Goal: Task Accomplishment & Management: Use online tool/utility

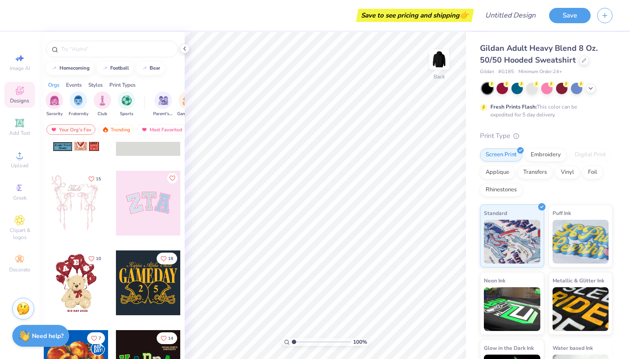
scroll to position [52, 0]
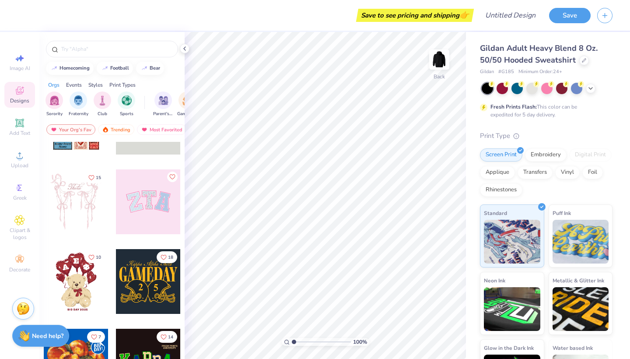
click at [87, 207] on div at bounding box center [76, 201] width 65 height 65
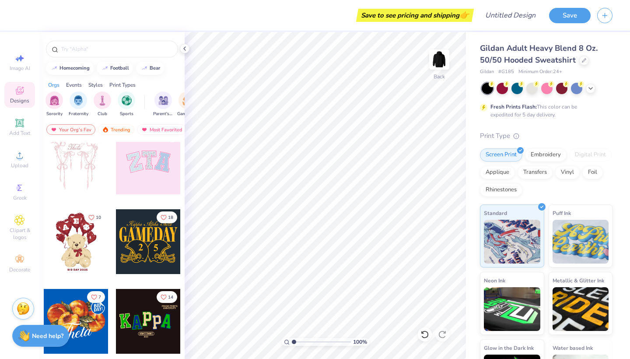
scroll to position [427, 0]
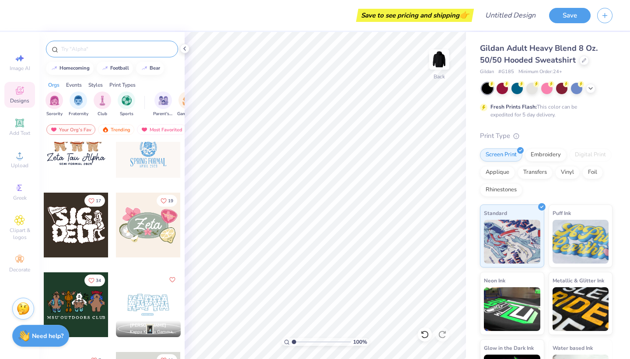
click at [91, 48] on input "text" at bounding box center [116, 49] width 112 height 9
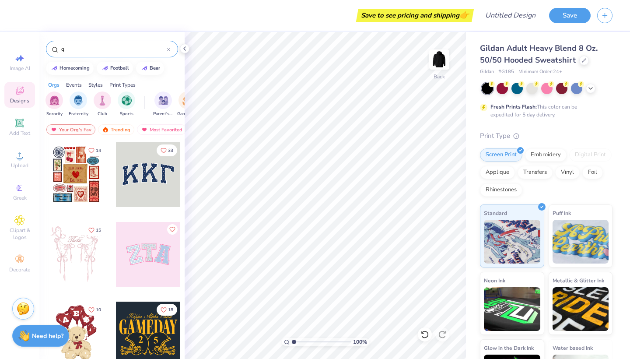
type input "q"
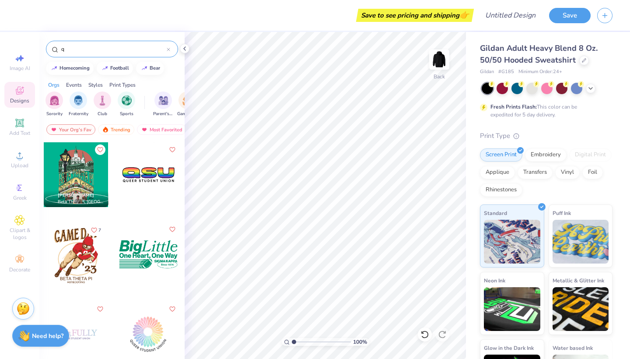
scroll to position [0, 0]
click at [117, 52] on input "q" at bounding box center [113, 49] width 106 height 9
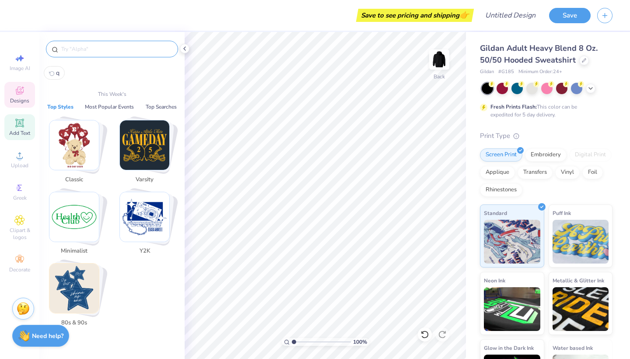
click at [22, 125] on icon at bounding box center [19, 122] width 7 height 7
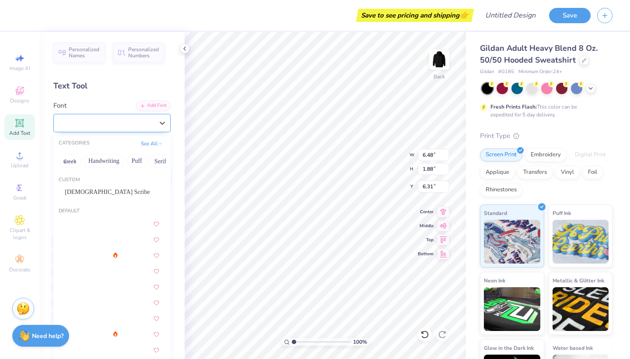
drag, startPoint x: 122, startPoint y: 122, endPoint x: 63, endPoint y: 122, distance: 59.9
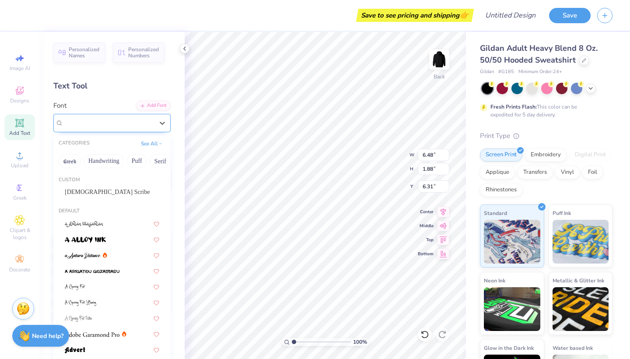
click at [63, 122] on div "Super Dream" at bounding box center [109, 123] width 92 height 14
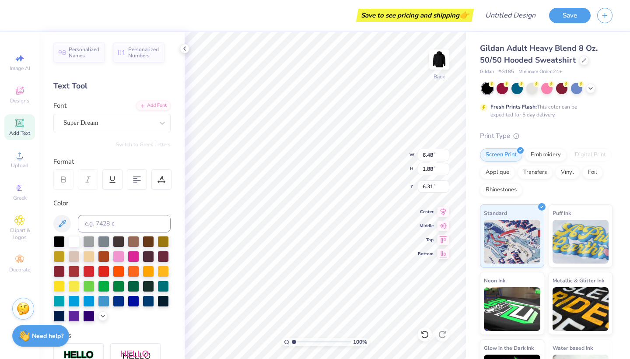
type textarea "T"
type textarea "Q"
click at [435, 55] on img at bounding box center [439, 59] width 35 height 35
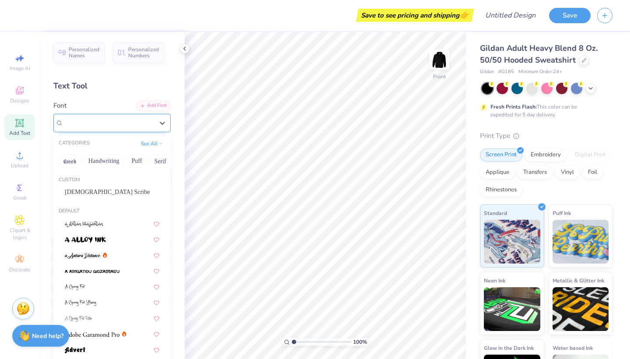
click at [116, 121] on div "Super Dream" at bounding box center [109, 123] width 92 height 14
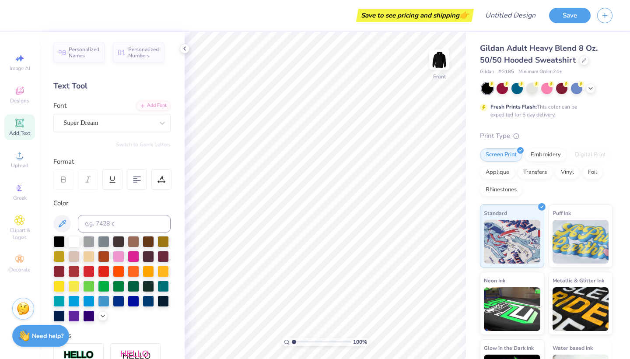
click at [20, 117] on div "Add Text" at bounding box center [19, 127] width 31 height 26
type textarea "Q"
click at [130, 255] on div at bounding box center [133, 255] width 11 height 11
click at [119, 256] on div at bounding box center [118, 255] width 11 height 11
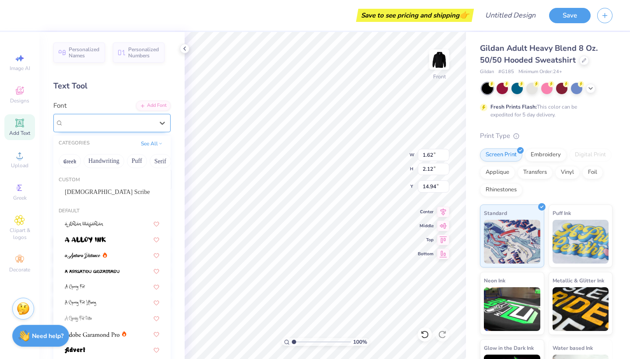
click at [140, 126] on div "Super Dream" at bounding box center [109, 123] width 92 height 14
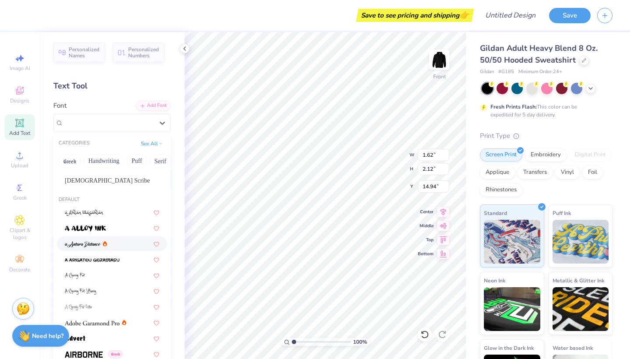
scroll to position [12, 0]
click at [105, 245] on icon at bounding box center [105, 242] width 4 height 5
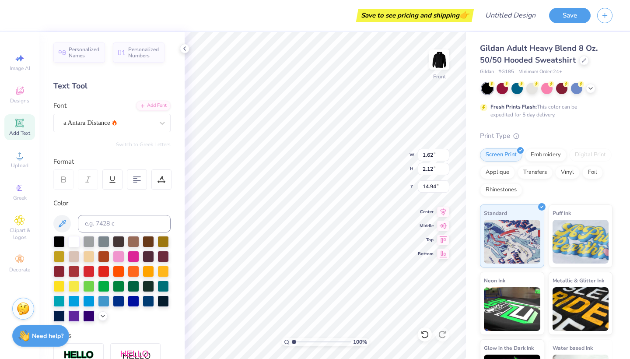
type input "1.55"
type input "2.86"
type input "14.57"
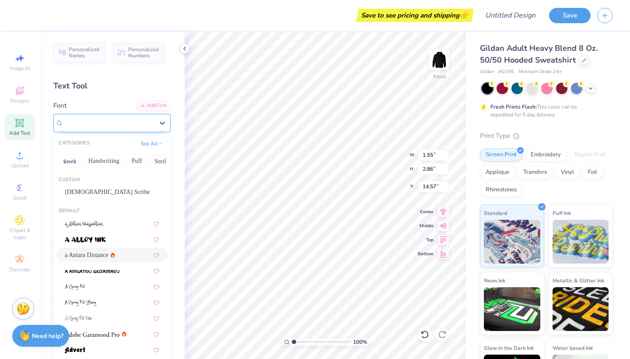
click at [95, 123] on span "a Antara Distance" at bounding box center [86, 123] width 47 height 10
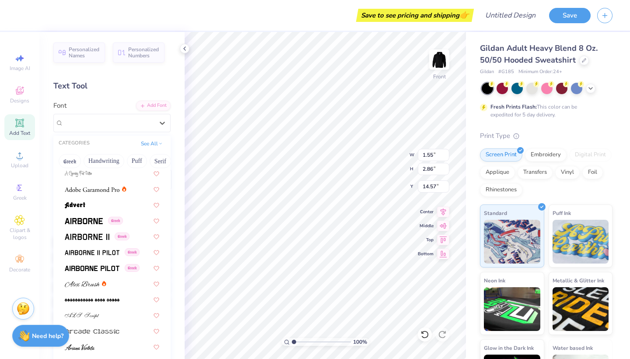
scroll to position [237, 0]
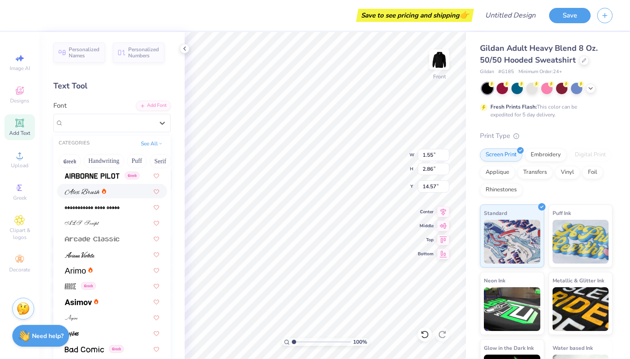
click at [104, 190] on icon at bounding box center [104, 190] width 4 height 5
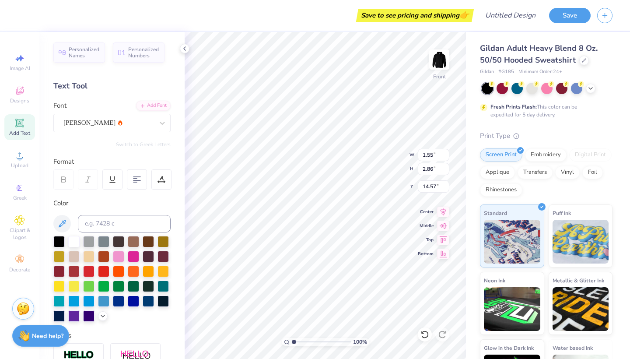
type input "2.20"
type input "2.29"
type input "14.86"
type input "5.23"
type input "5.45"
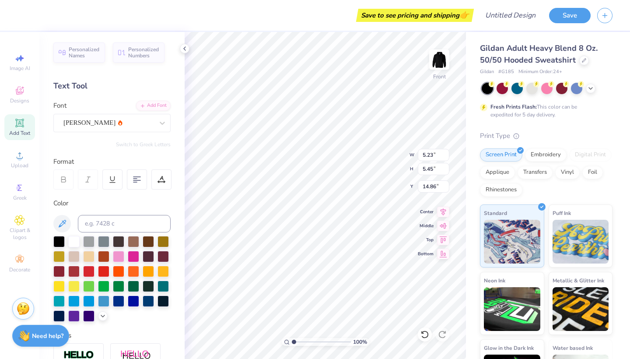
type input "7.72"
type input "11.35"
type input "11.83"
type input "8.20"
click at [7, 134] on div "Add Text" at bounding box center [19, 127] width 31 height 26
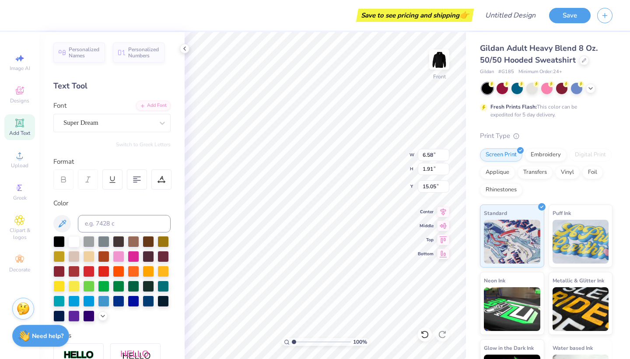
type textarea "T"
type textarea "Q"
click at [133, 253] on div at bounding box center [133, 255] width 11 height 11
type input "11.35"
type input "11.83"
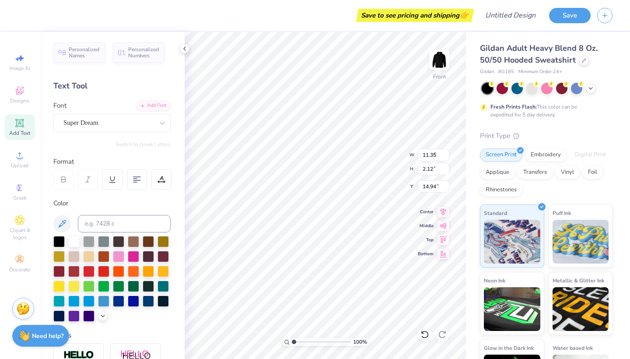
type input "8.20"
type input "1.62"
type input "2.12"
type input "14.94"
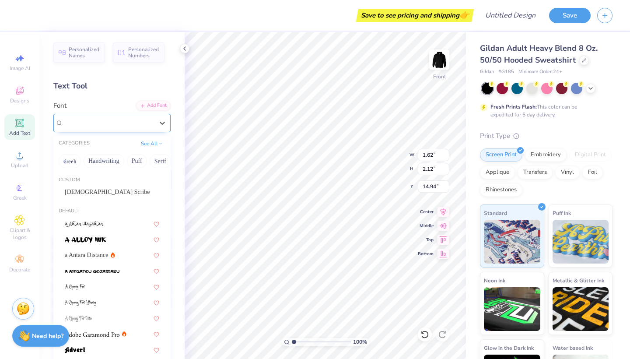
click at [151, 129] on div "Super Dream" at bounding box center [111, 123] width 117 height 18
click at [107, 192] on div "[DEMOGRAPHIC_DATA] Scribe" at bounding box center [112, 191] width 94 height 9
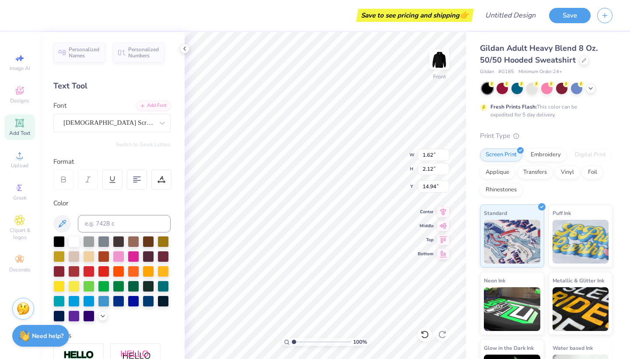
type input "1.91"
type input "2.69"
type input "14.66"
click at [17, 128] on div "Add Text" at bounding box center [19, 127] width 31 height 26
type input "11.35"
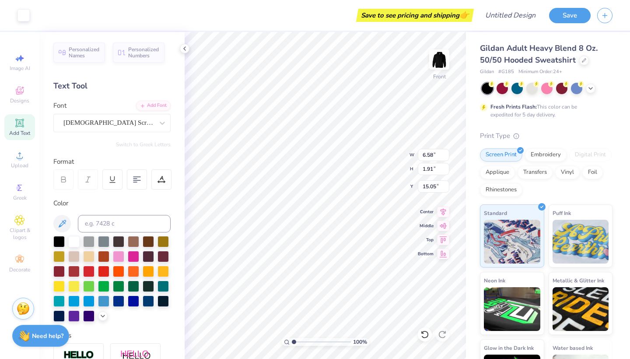
type input "11.83"
type input "8.20"
type input "6.58"
type input "1.91"
type input "15.05"
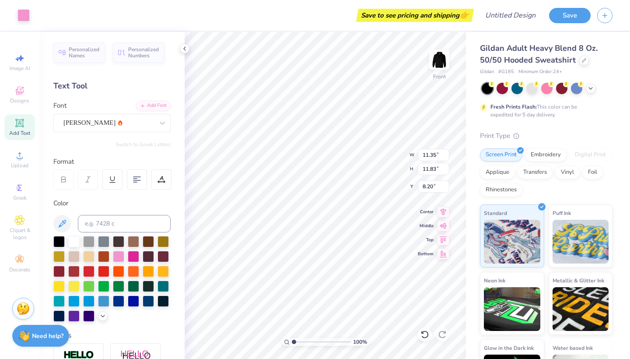
type input "8.25"
click at [17, 120] on icon at bounding box center [19, 123] width 8 height 8
type textarea "T"
type textarea "Q"
type input "11.35"
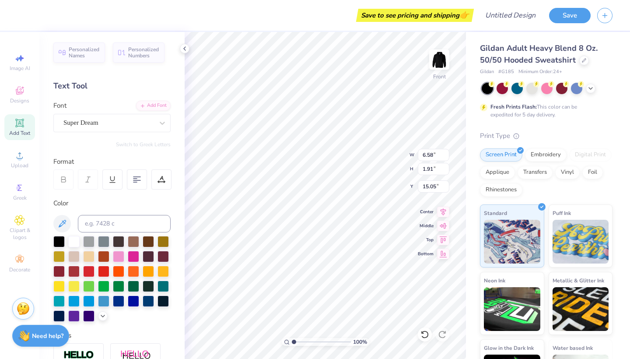
type input "11.83"
type input "8.25"
type input "1.62"
type input "2.12"
type input "14.94"
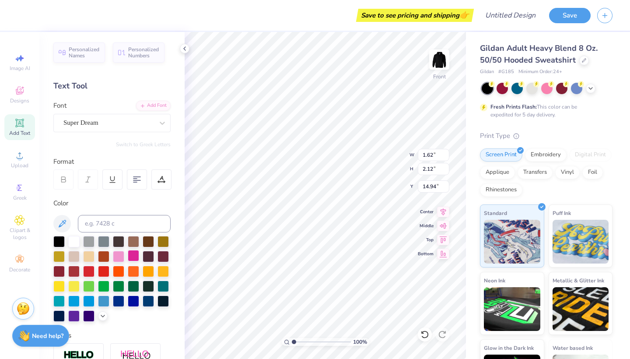
click at [130, 256] on div at bounding box center [133, 255] width 11 height 11
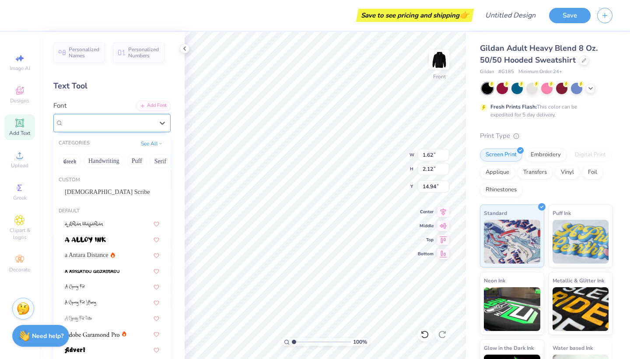
click at [110, 127] on div "Super Dream" at bounding box center [109, 123] width 92 height 14
click at [113, 192] on div "[DEMOGRAPHIC_DATA] Scribe" at bounding box center [112, 191] width 94 height 9
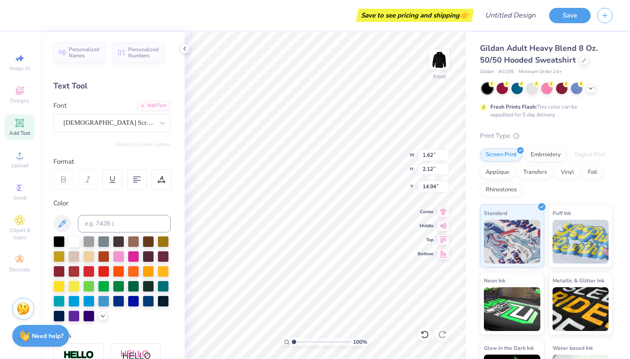
type input "1.91"
type input "2.69"
type input "14.66"
type textarea "Q"
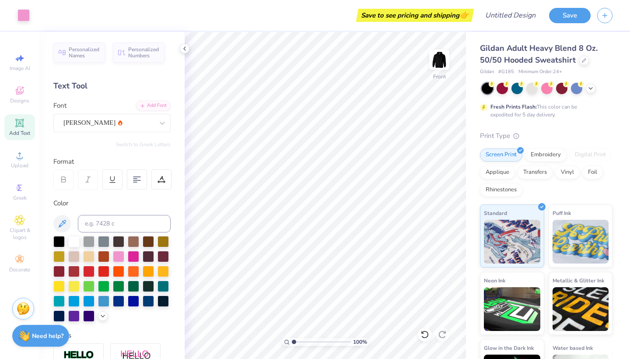
click at [27, 115] on div "Add Text" at bounding box center [19, 127] width 31 height 26
type textarea "T"
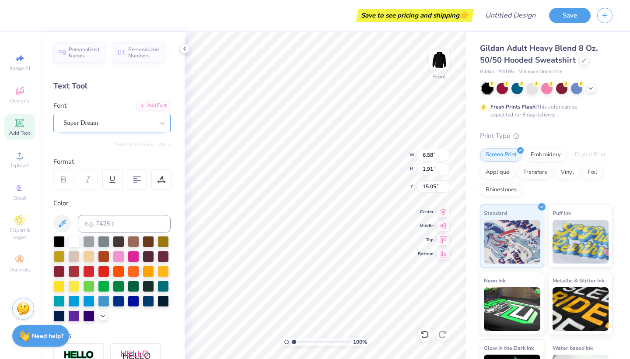
type textarea "Q"
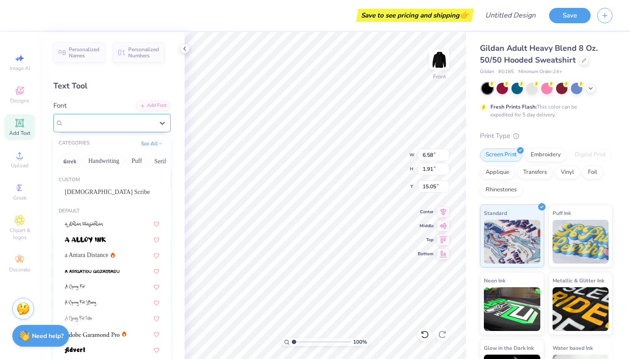
click at [145, 124] on div "Super Dream" at bounding box center [109, 123] width 92 height 14
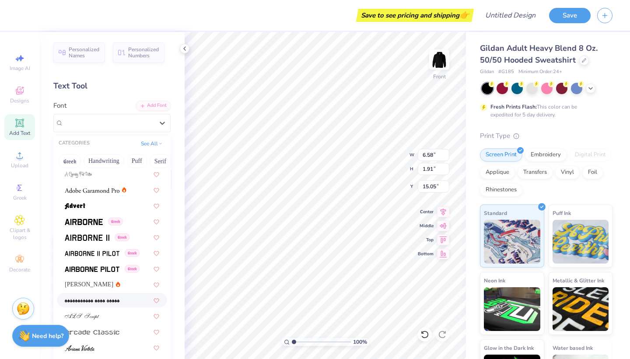
scroll to position [162, 0]
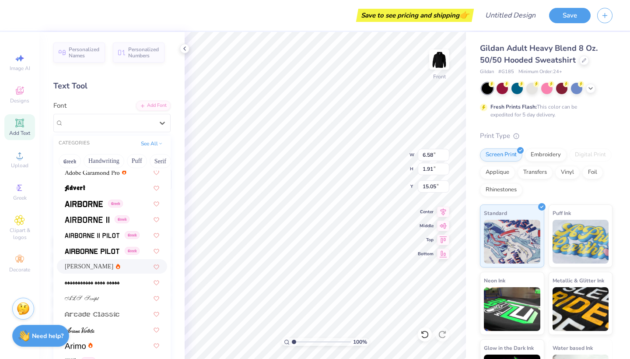
click at [95, 270] on div "[PERSON_NAME]" at bounding box center [93, 266] width 56 height 9
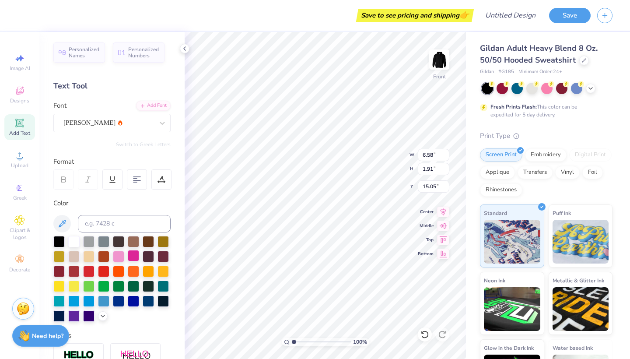
click at [136, 255] on div at bounding box center [133, 255] width 11 height 11
type input "8.44"
type input "8.80"
type input "9.76"
type input "11.15"
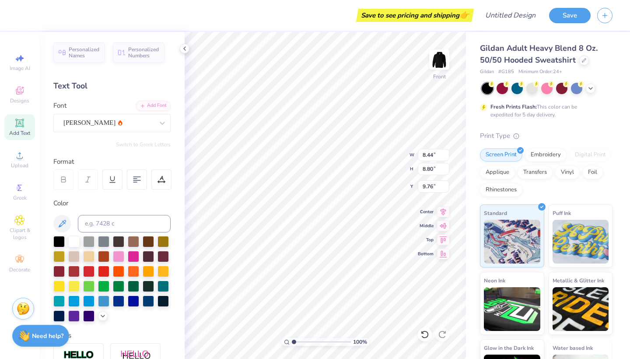
type input "11.62"
type input "8.25"
type input "12.80"
type input "11.35"
type input "11.83"
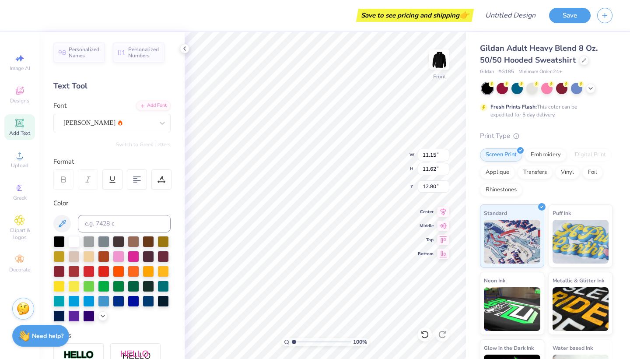
type input "8.25"
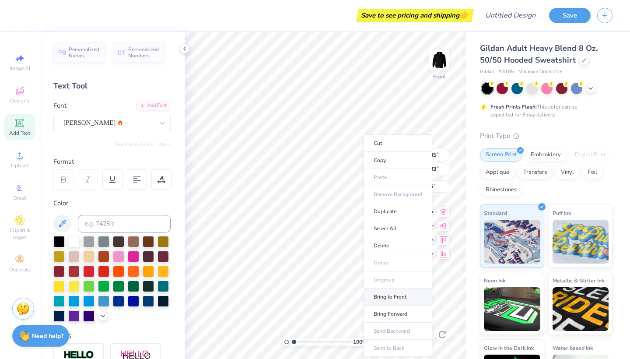
click at [398, 296] on li "Bring to Front" at bounding box center [397, 296] width 69 height 17
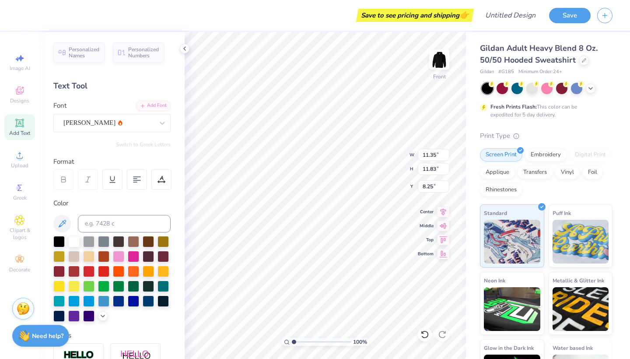
type input "11.15"
type input "11.62"
type input "12.80"
type input "11.35"
type input "11.83"
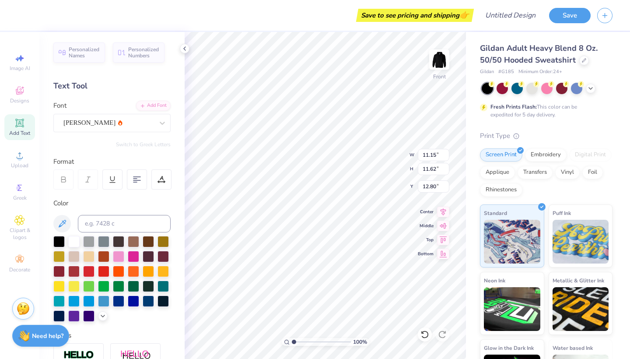
type input "8.25"
type input "11.15"
type input "11.62"
type input "9.73"
type input "11.35"
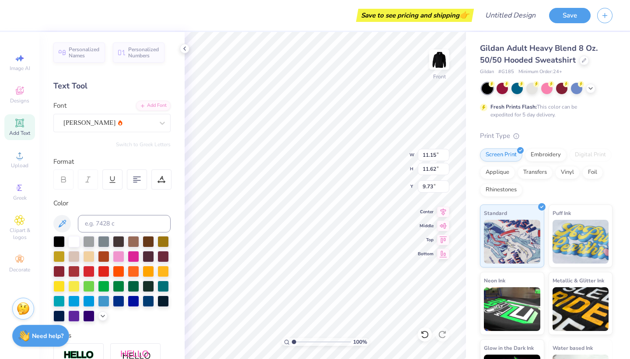
type input "11.83"
type input "12.56"
type input "11.15"
type input "11.62"
type input "10.19"
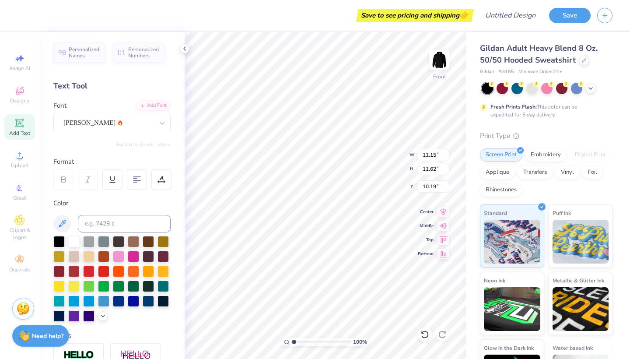
type input "11.35"
type input "11.83"
type input "10.08"
type input "11.26"
type input "11.74"
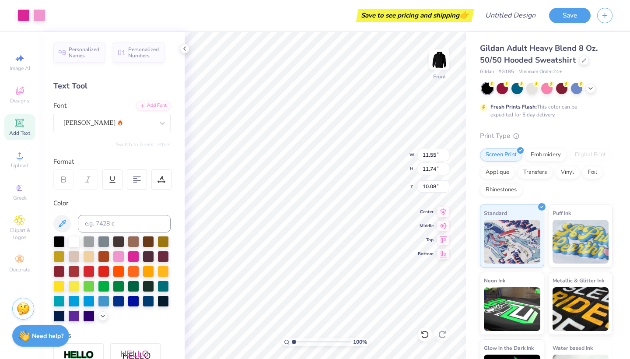
type input "9.17"
click at [22, 90] on icon at bounding box center [19, 90] width 10 height 10
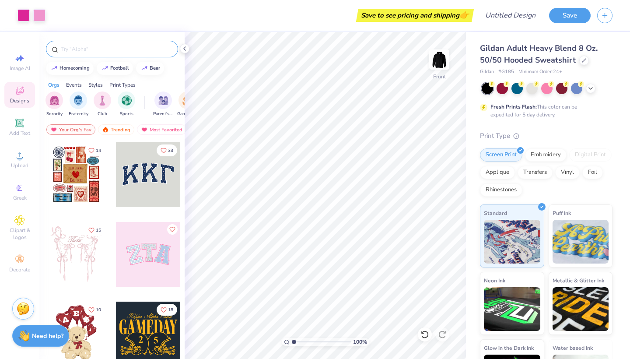
click at [108, 53] on input "text" at bounding box center [116, 49] width 112 height 9
type input "e"
type input "heart"
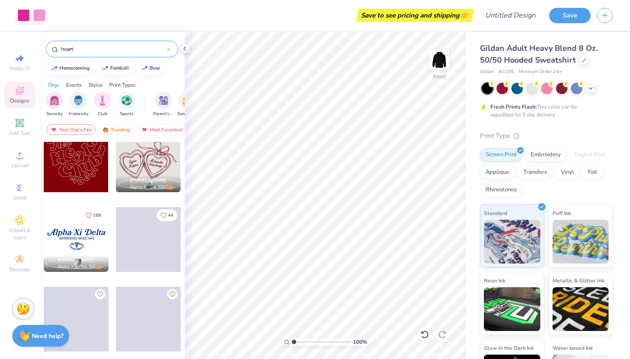
scroll to position [571, 0]
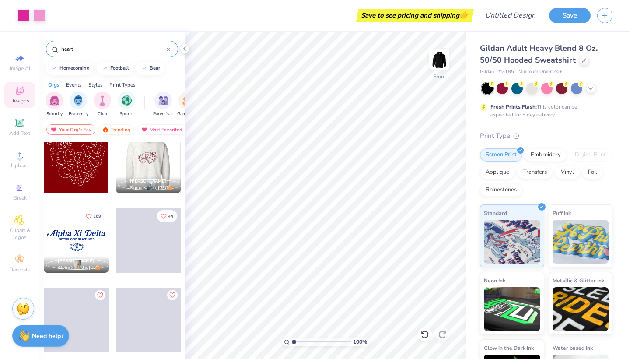
click at [116, 162] on div at bounding box center [83, 160] width 65 height 65
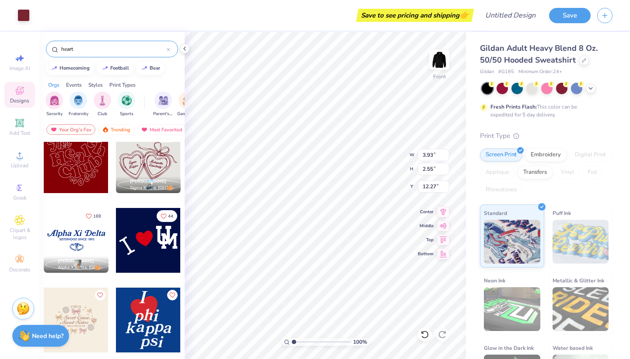
type input "3.93"
type input "2.55"
type input "7.90"
type input "3.46"
type input "3.05"
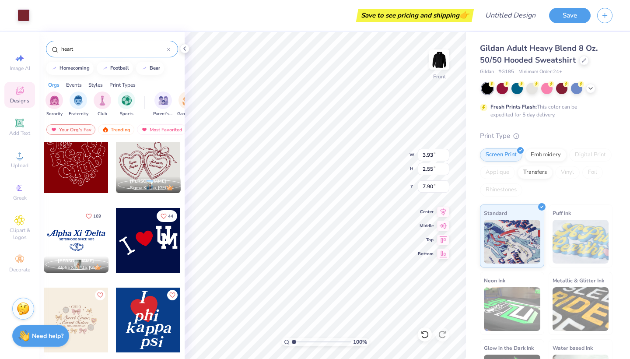
type input "7.70"
type input "5.29"
type input "4.66"
type input "6.84"
click at [539, 153] on div "Embroidery" at bounding box center [546, 153] width 42 height 13
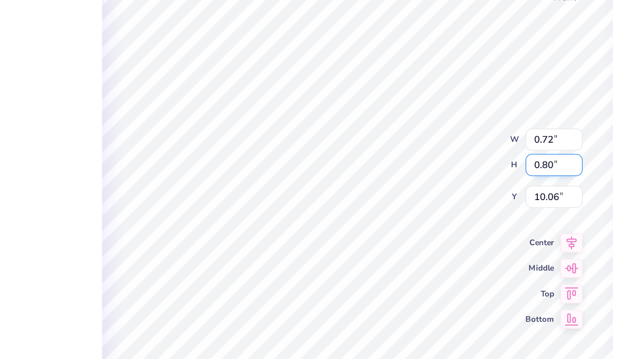
type input "11.15"
type input "11.62"
type input "9.28"
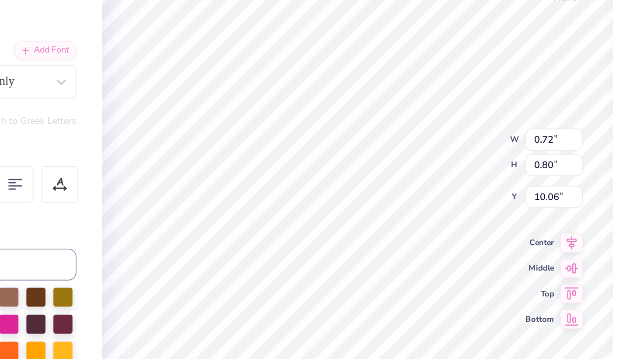
type input "0.64"
type input "0.66"
type input "9.82"
type input "1.30"
type input "0.68"
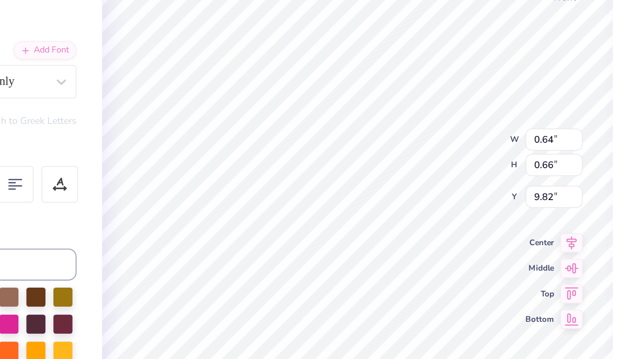
type input "8.47"
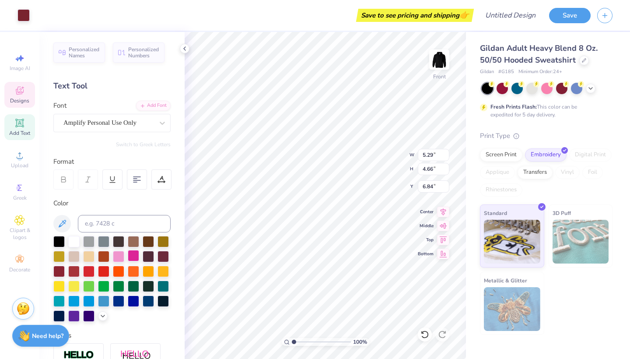
click at [133, 258] on div at bounding box center [133, 255] width 11 height 11
click at [547, 88] on div at bounding box center [546, 87] width 11 height 11
click at [546, 90] on div at bounding box center [546, 87] width 11 height 11
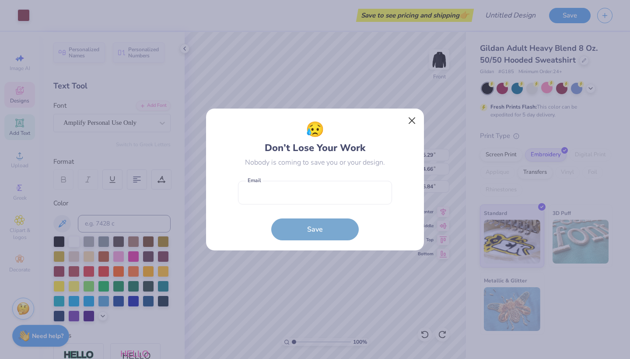
click at [413, 122] on button "Close" at bounding box center [412, 120] width 17 height 17
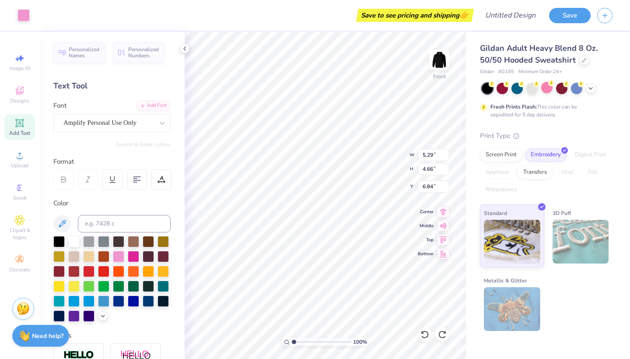
type input "11.26"
type input "11.74"
type input "9.17"
click at [20, 85] on icon at bounding box center [19, 90] width 10 height 10
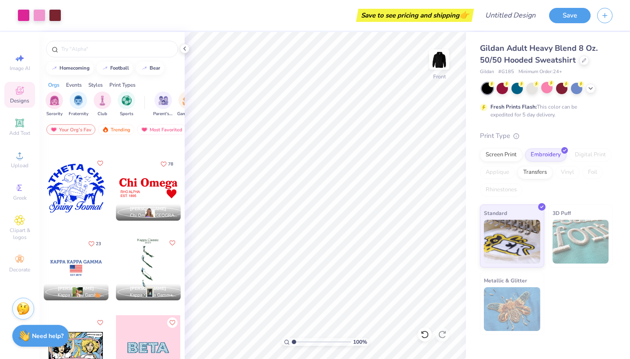
scroll to position [4765, 0]
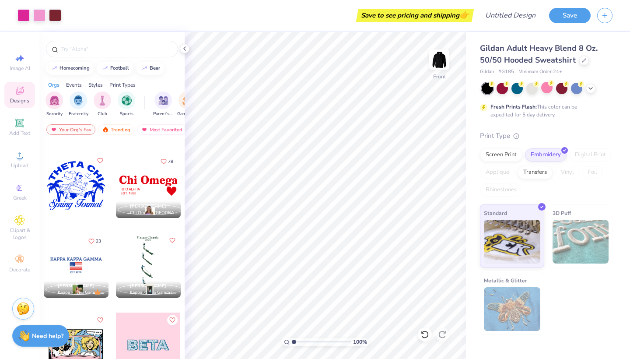
click at [149, 187] on div at bounding box center [148, 185] width 65 height 65
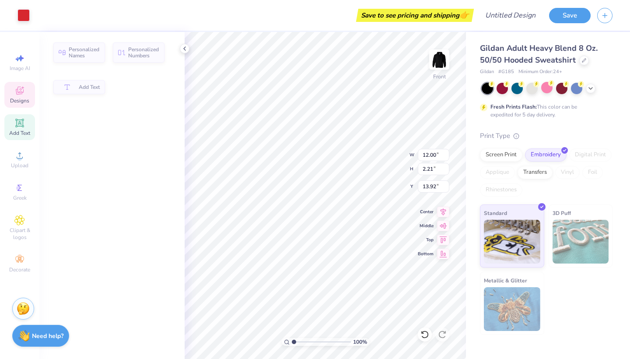
type input "2.21"
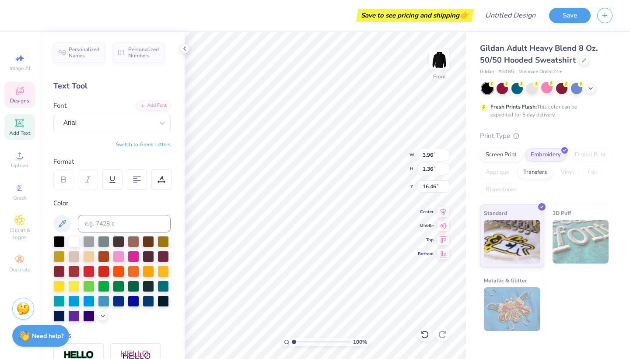
type input "9.56"
click at [134, 258] on div at bounding box center [133, 255] width 11 height 11
type input "2.04"
type input "1.87"
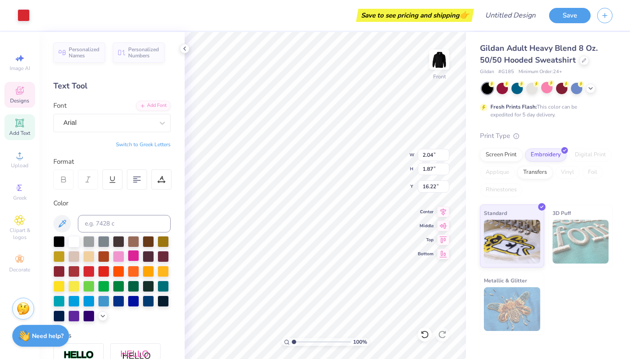
type input "16.84"
click at [135, 259] on div at bounding box center [133, 255] width 11 height 11
type input "11.26"
type input "11.74"
type input "9.17"
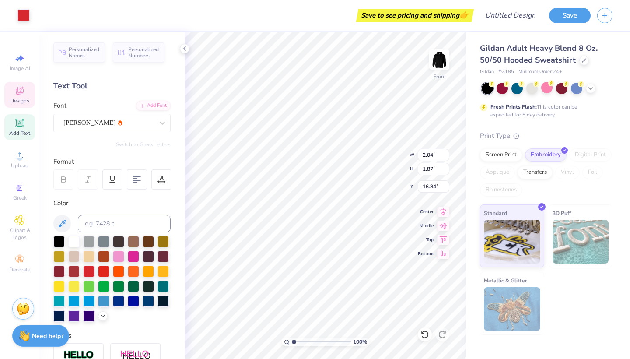
type input "23.12"
click at [131, 255] on div at bounding box center [133, 255] width 11 height 11
type input "3.96"
type input "1.36"
type input "9.56"
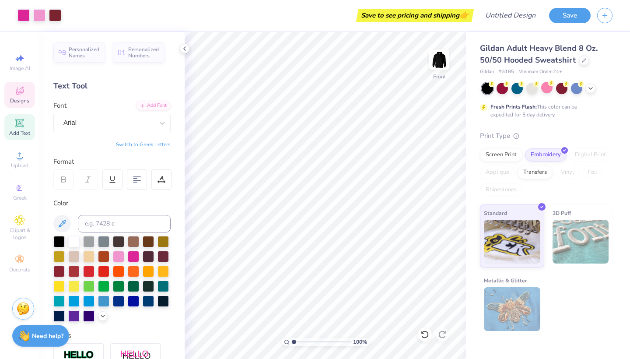
click at [20, 97] on span "Designs" at bounding box center [19, 100] width 19 height 7
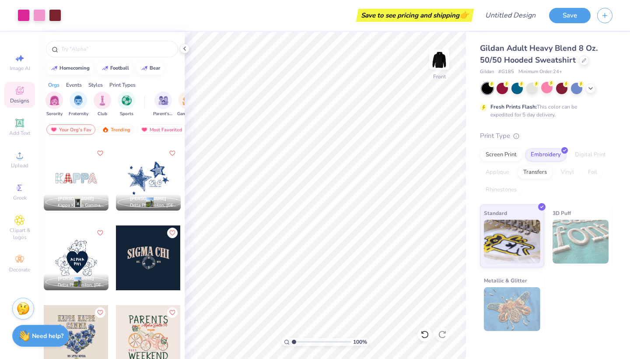
scroll to position [4248, 0]
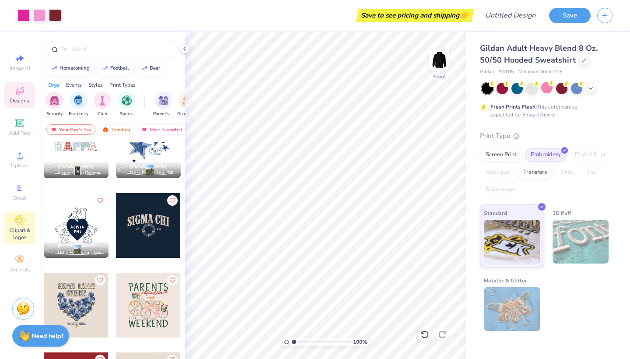
click at [24, 231] on span "Clipart & logos" at bounding box center [19, 234] width 31 height 14
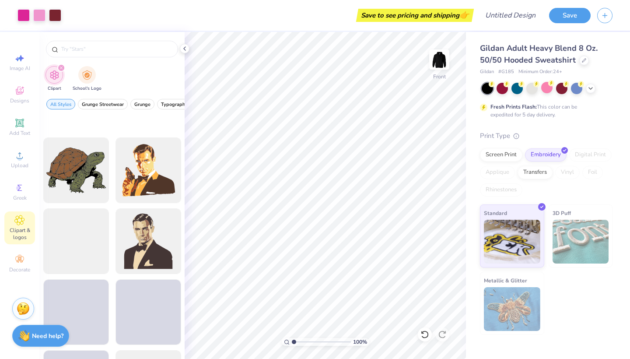
scroll to position [1423, 0]
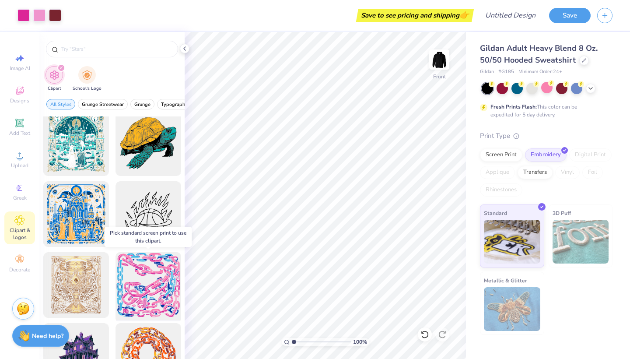
click at [152, 289] on div at bounding box center [148, 285] width 72 height 72
click at [144, 299] on div at bounding box center [148, 285] width 72 height 72
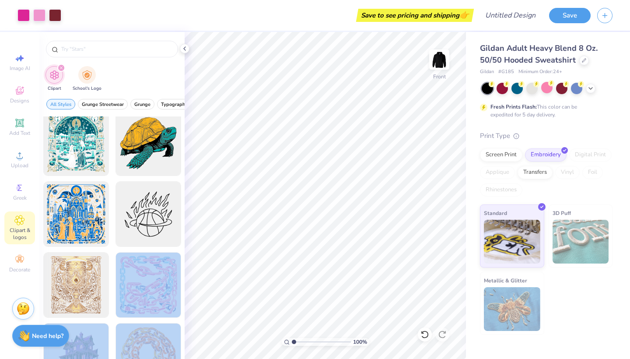
click at [295, 266] on div "Art colors Save to see pricing and shipping 👉 Design Title Save Image AI Design…" at bounding box center [315, 179] width 630 height 359
click at [147, 264] on div at bounding box center [148, 285] width 72 height 72
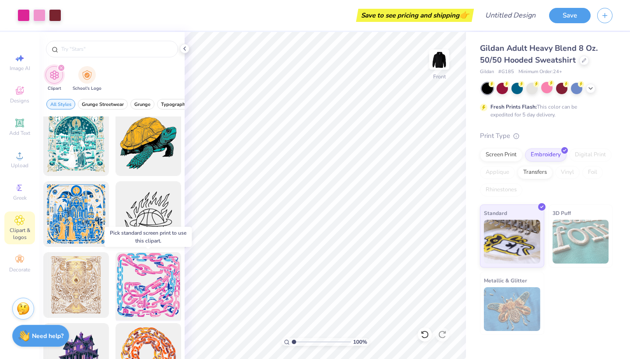
click at [147, 266] on div at bounding box center [148, 285] width 72 height 72
click at [151, 271] on div at bounding box center [148, 285] width 72 height 72
click at [164, 283] on div at bounding box center [148, 285] width 72 height 72
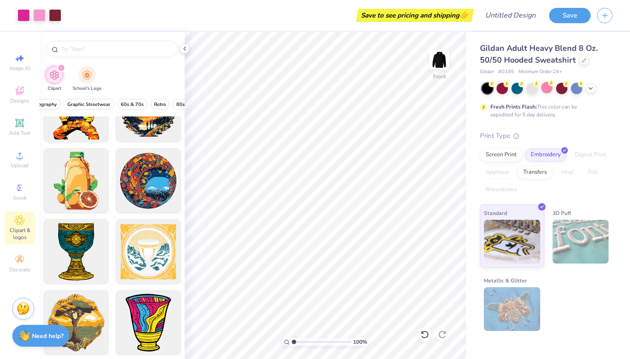
scroll to position [0, 140]
click at [154, 104] on span "Retro" at bounding box center [151, 104] width 12 height 7
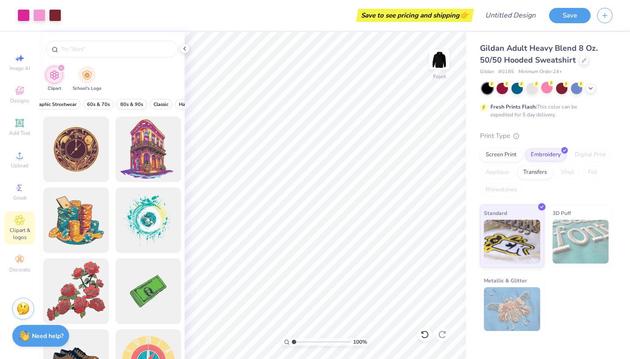
scroll to position [0, 219]
click at [129, 104] on span "Classic" at bounding box center [129, 104] width 15 height 7
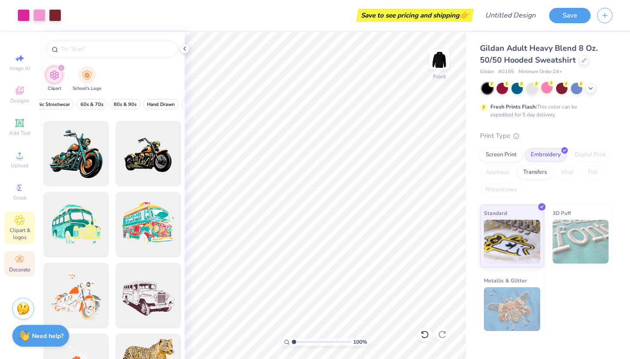
scroll to position [742, 0]
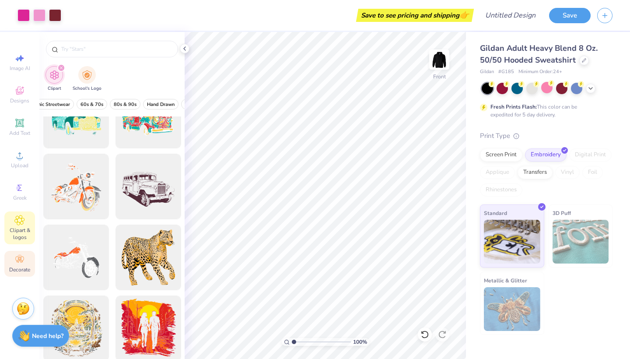
click at [21, 272] on span "Decorate" at bounding box center [19, 269] width 21 height 7
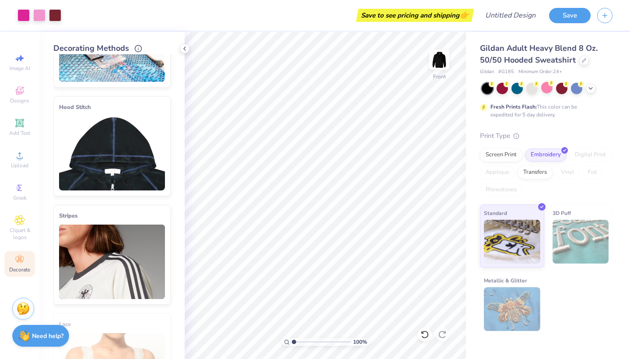
scroll to position [61, 0]
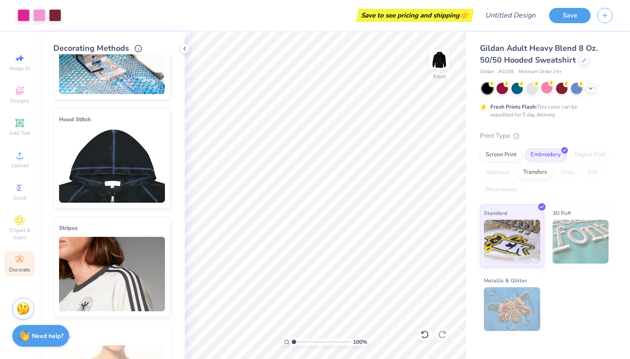
click at [137, 183] on img at bounding box center [112, 165] width 106 height 74
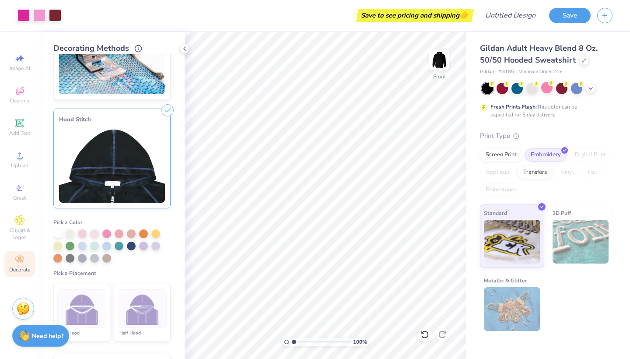
click at [151, 307] on img at bounding box center [142, 308] width 33 height 33
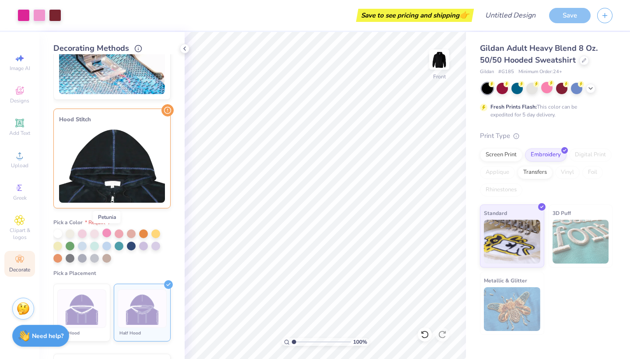
click at [108, 231] on div at bounding box center [106, 232] width 9 height 9
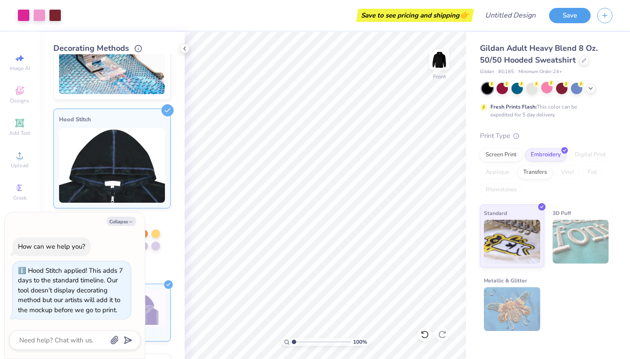
click at [166, 208] on div "Hood Stitch" at bounding box center [111, 158] width 117 height 100
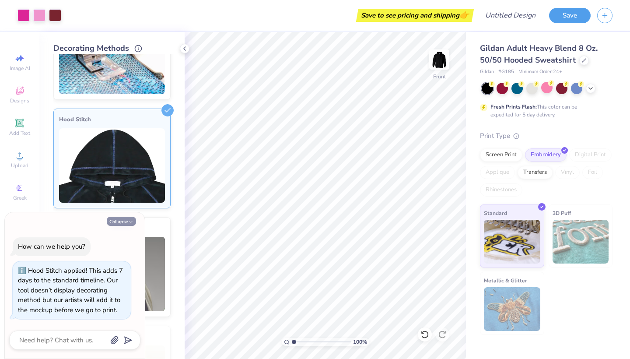
click at [129, 222] on icon "button" at bounding box center [130, 221] width 5 height 5
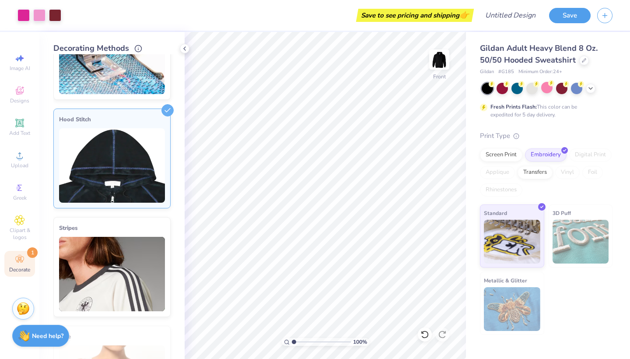
click at [159, 185] on img at bounding box center [112, 165] width 106 height 74
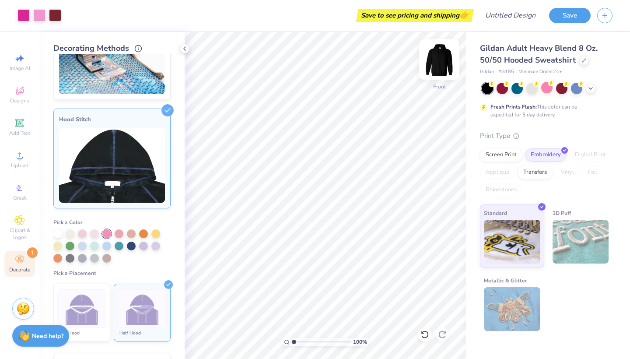
click at [435, 59] on img at bounding box center [439, 59] width 35 height 35
click at [440, 62] on div at bounding box center [439, 59] width 20 height 20
click at [438, 61] on img at bounding box center [439, 59] width 35 height 35
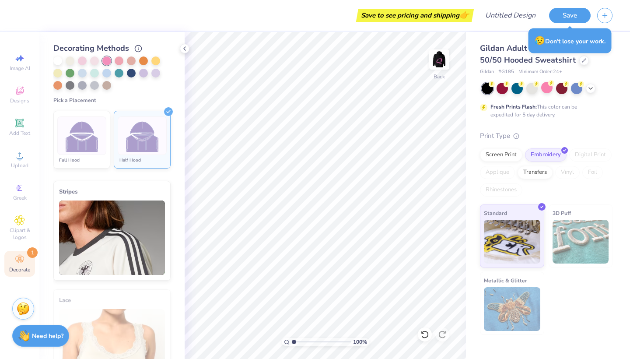
scroll to position [87, 0]
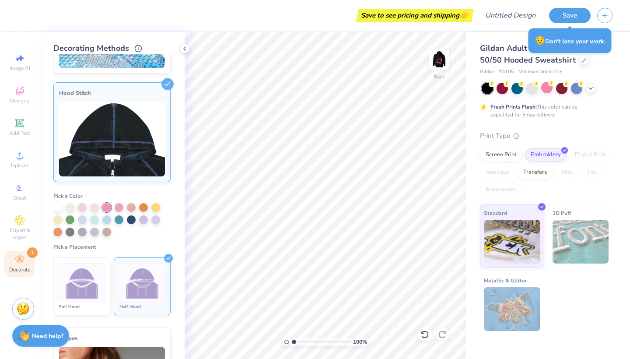
click at [106, 210] on div at bounding box center [106, 207] width 9 height 9
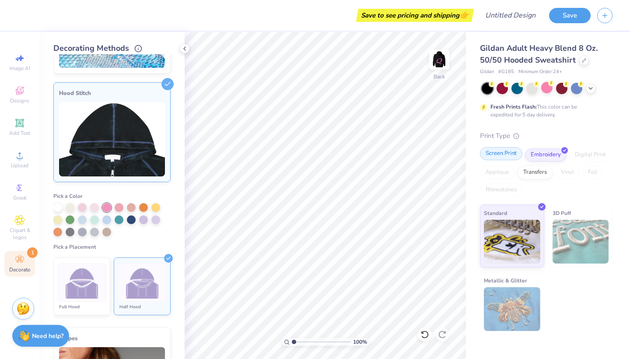
click at [507, 153] on div "Screen Print" at bounding box center [501, 153] width 42 height 13
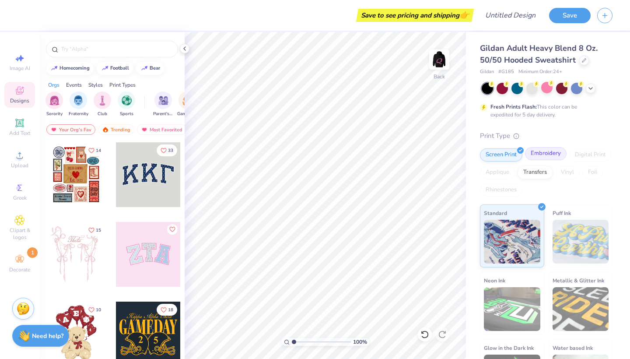
click at [543, 148] on div "Embroidery" at bounding box center [546, 153] width 42 height 13
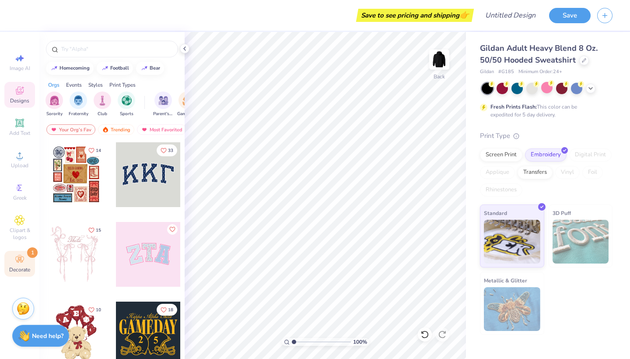
drag, startPoint x: 25, startPoint y: 266, endPoint x: 21, endPoint y: 260, distance: 6.3
click at [25, 265] on div "Decorate 1" at bounding box center [19, 264] width 31 height 26
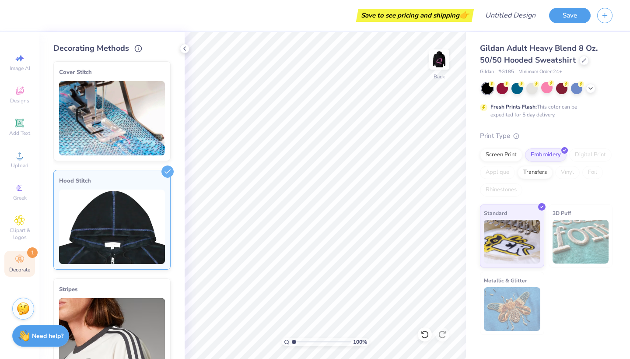
click at [21, 260] on icon at bounding box center [21, 260] width 3 height 3
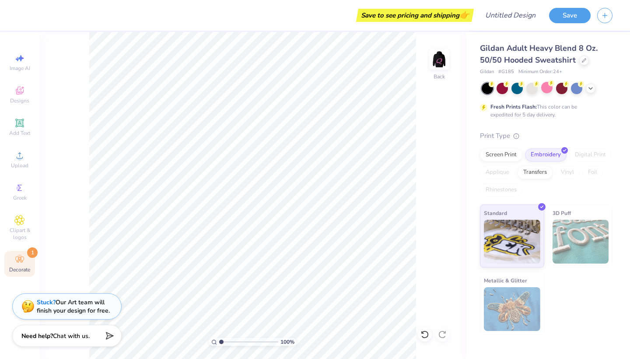
click at [21, 261] on icon at bounding box center [21, 260] width 3 height 3
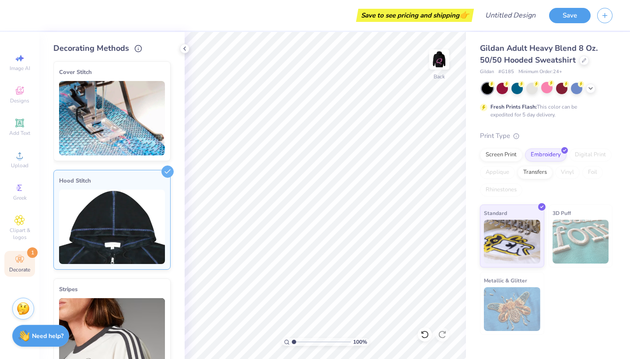
click at [130, 240] on img at bounding box center [112, 226] width 106 height 74
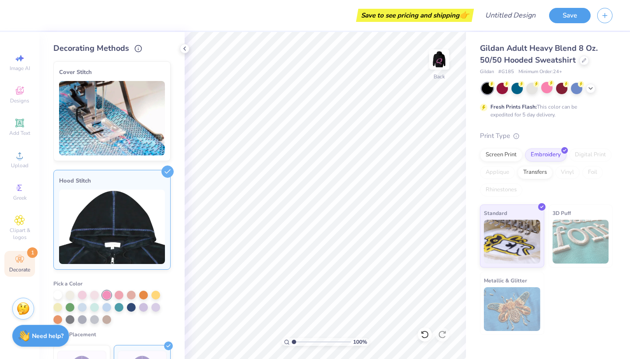
scroll to position [0, 0]
click at [134, 128] on img at bounding box center [112, 118] width 106 height 74
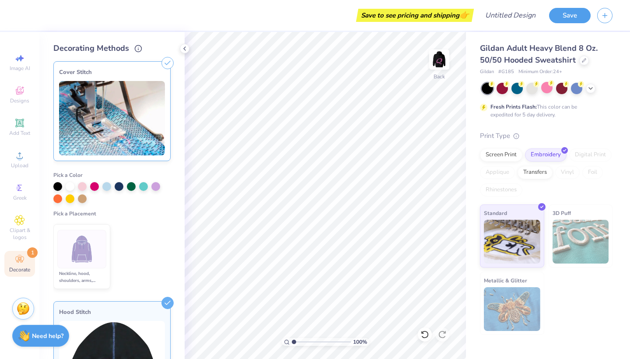
click at [81, 257] on img at bounding box center [82, 249] width 33 height 33
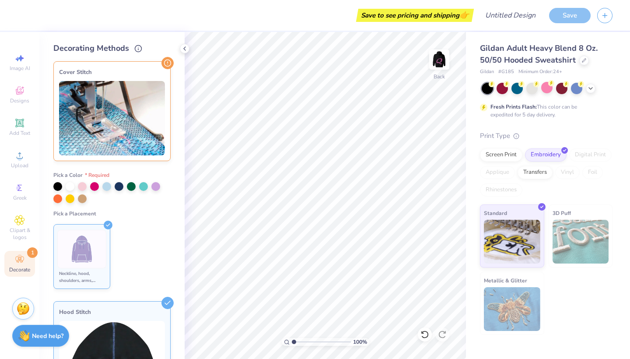
click at [81, 257] on img at bounding box center [82, 249] width 33 height 33
click at [150, 97] on img at bounding box center [112, 118] width 106 height 74
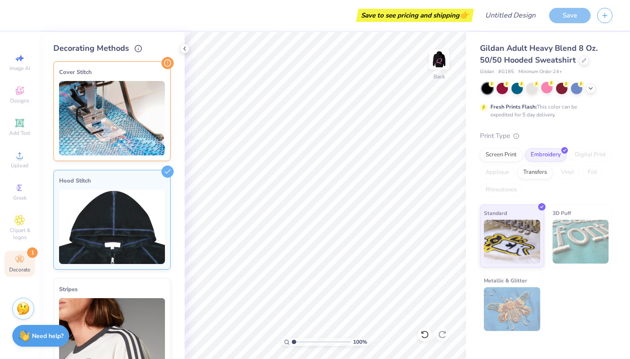
click at [157, 82] on img at bounding box center [112, 118] width 106 height 74
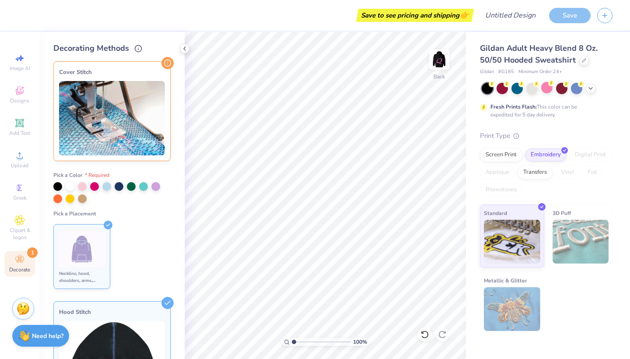
click at [94, 247] on img at bounding box center [82, 249] width 33 height 33
click at [109, 225] on icon at bounding box center [108, 224] width 9 height 9
click at [94, 263] on img at bounding box center [82, 249] width 33 height 33
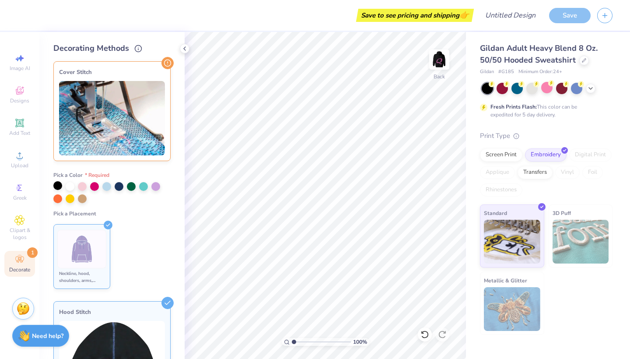
click at [57, 186] on div at bounding box center [57, 185] width 9 height 9
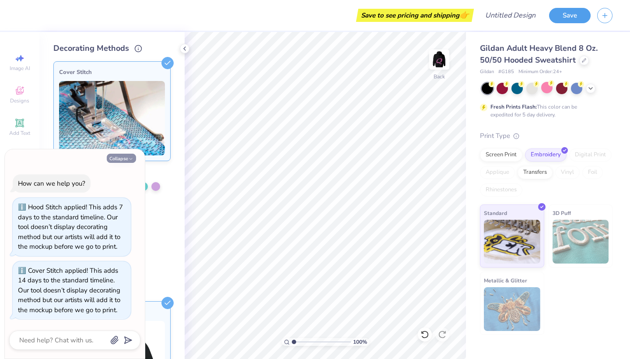
click at [134, 161] on button "Collapse" at bounding box center [121, 158] width 29 height 9
type textarea "x"
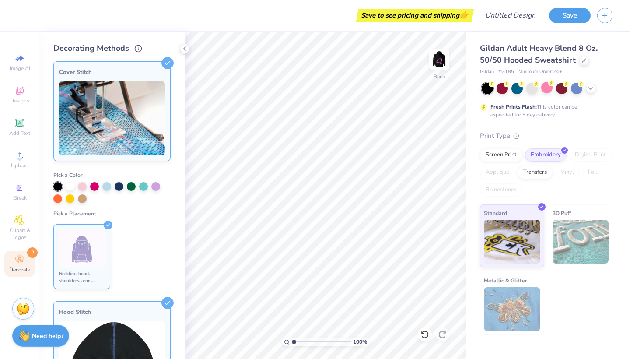
click at [125, 245] on ul "Neckline, hood, shoulders, arms, bottom & hoodie pocket" at bounding box center [111, 256] width 117 height 72
click at [32, 65] on div "Image AI" at bounding box center [19, 62] width 31 height 26
select select "4"
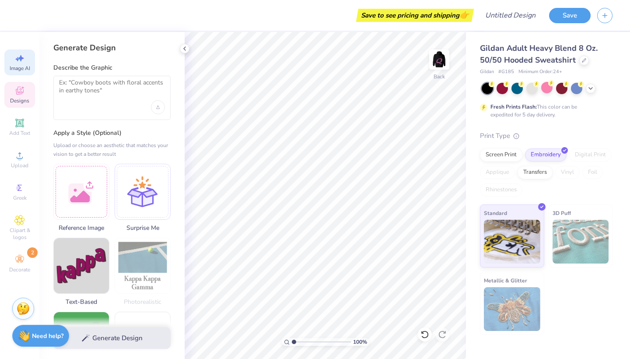
click at [19, 96] on div "Designs" at bounding box center [19, 95] width 31 height 26
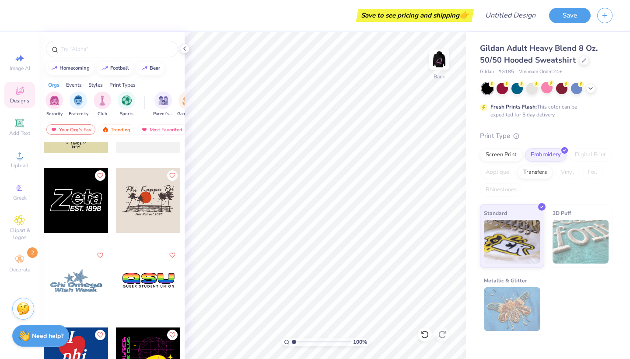
scroll to position [7610, 0]
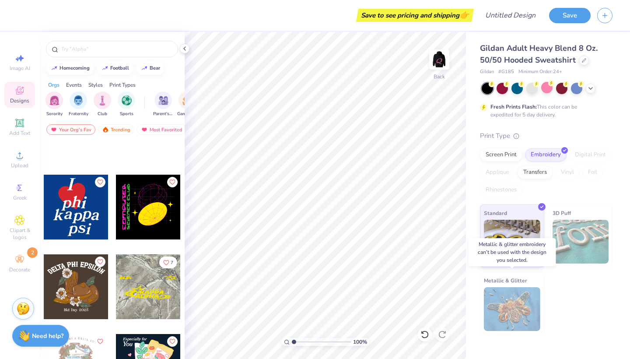
click at [515, 314] on img at bounding box center [512, 309] width 56 height 44
click at [513, 290] on img at bounding box center [512, 309] width 56 height 44
click at [23, 98] on span "Designs" at bounding box center [19, 100] width 19 height 7
